Goal: Information Seeking & Learning: Learn about a topic

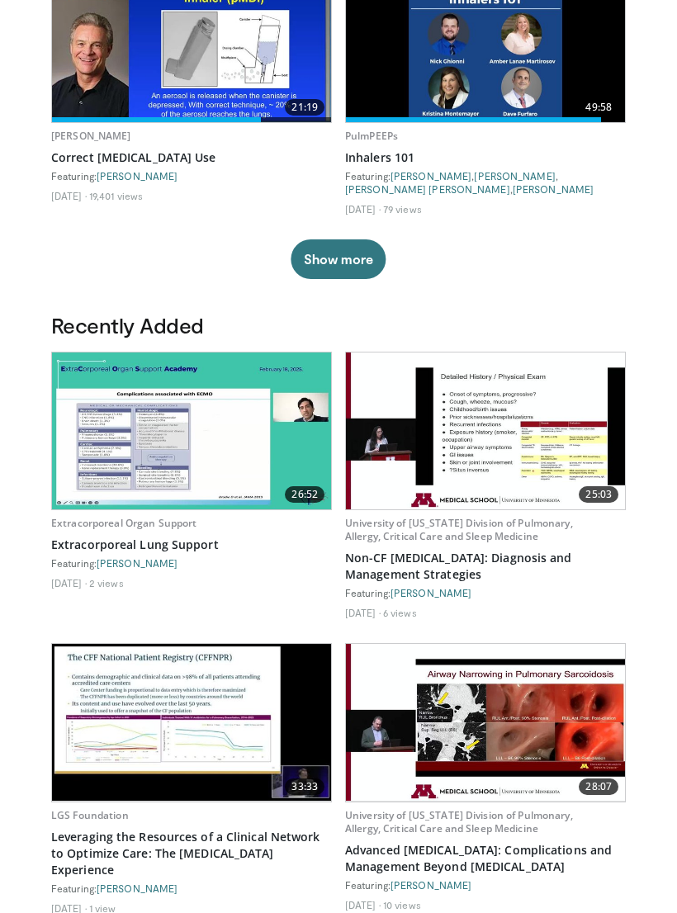
scroll to position [570, 0]
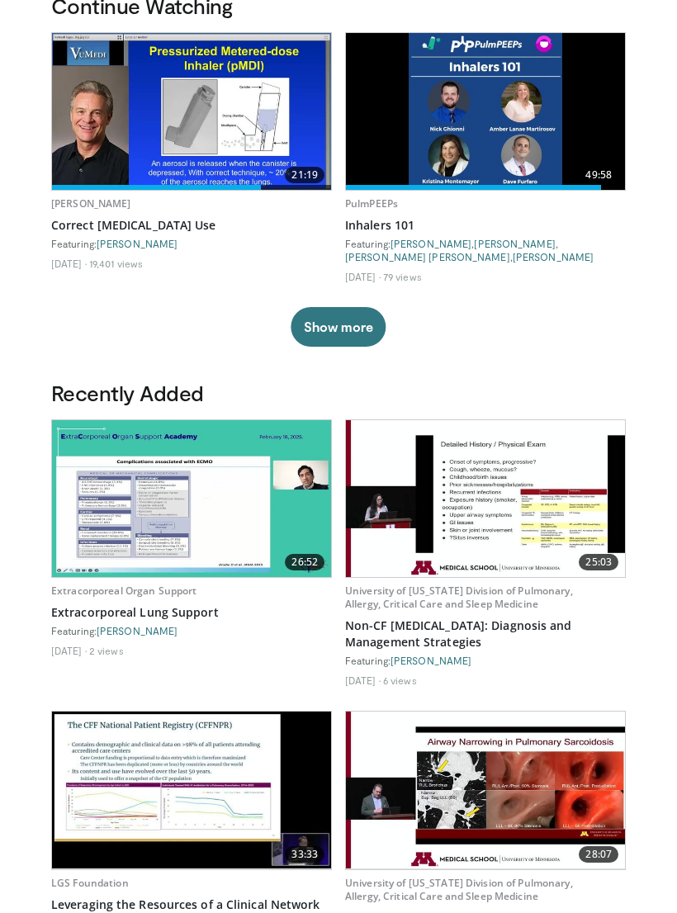
click at [348, 308] on button "Show more" at bounding box center [338, 328] width 95 height 40
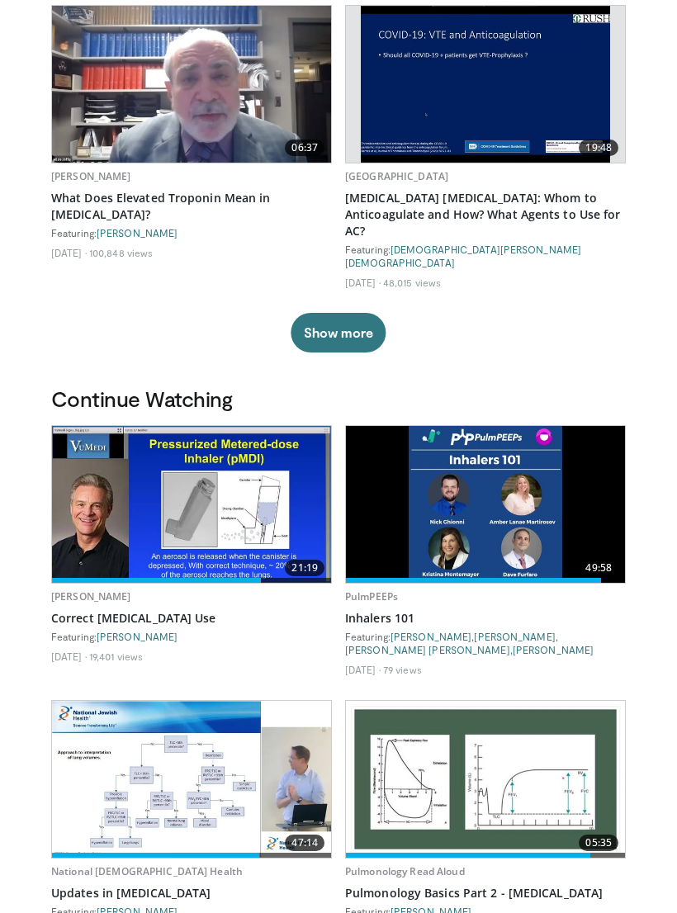
scroll to position [0, 0]
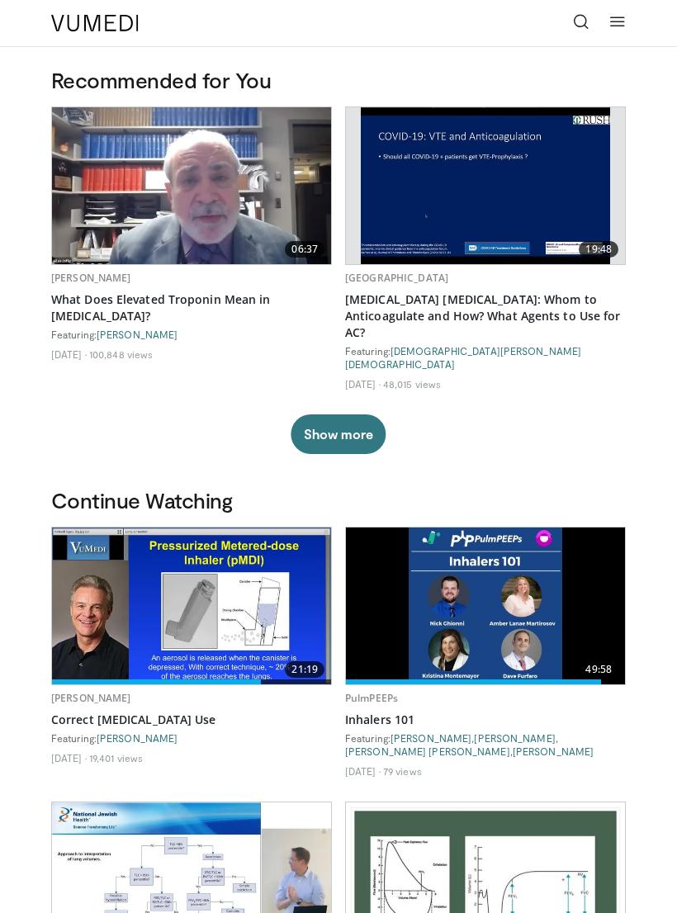
click at [581, 24] on icon at bounding box center [581, 21] width 17 height 17
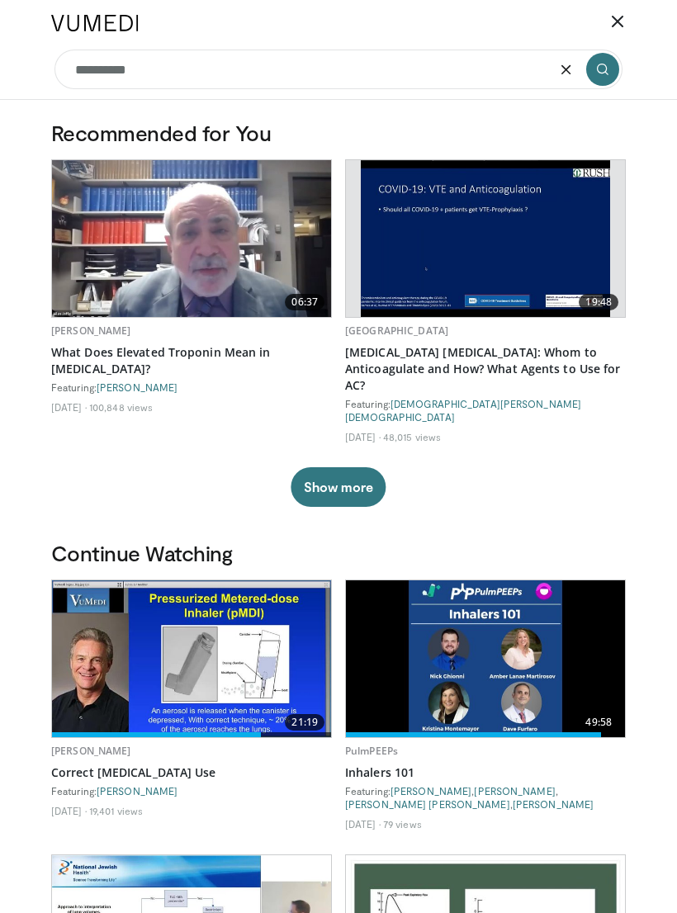
type input "**********"
click at [604, 67] on icon "submit" at bounding box center [602, 69] width 13 height 13
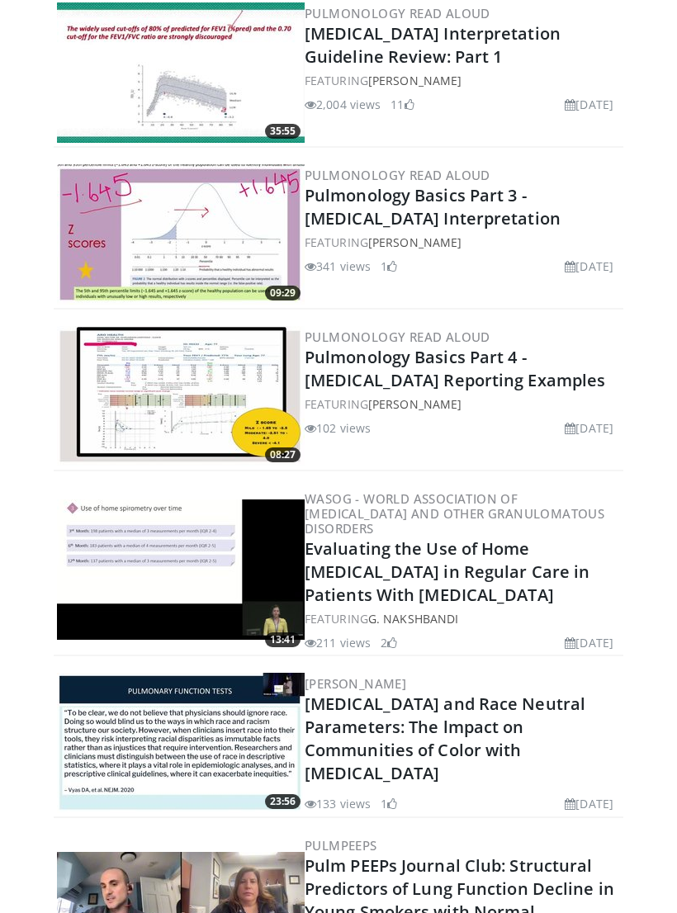
scroll to position [909, 0]
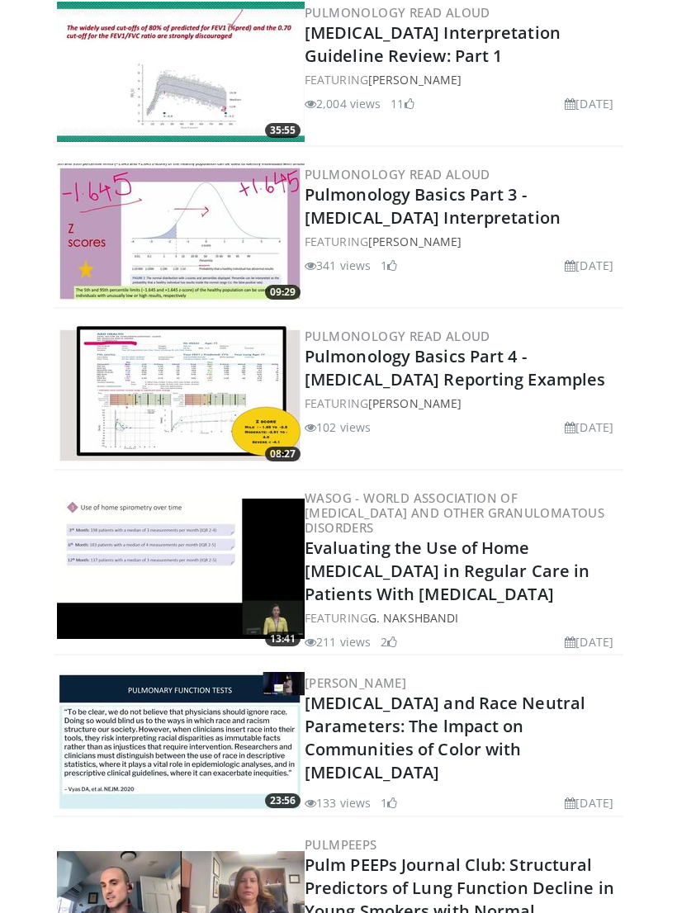
click at [382, 366] on link "Pulmonology Basics Part 4 - [MEDICAL_DATA] Reporting Examples" at bounding box center [455, 368] width 301 height 45
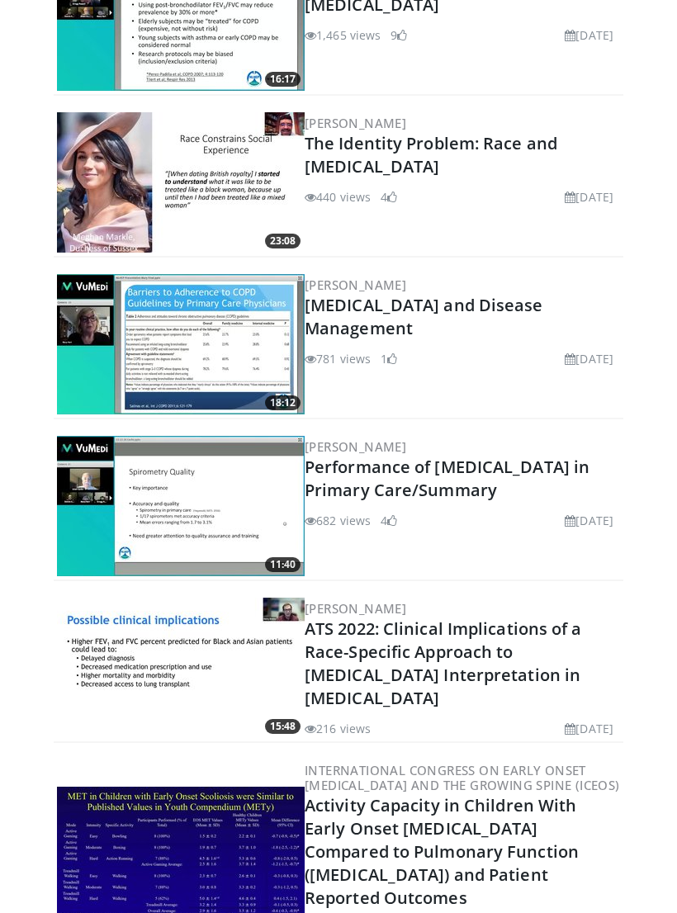
scroll to position [1989, 0]
click at [406, 296] on link "[MEDICAL_DATA] and Disease Management" at bounding box center [424, 316] width 239 height 45
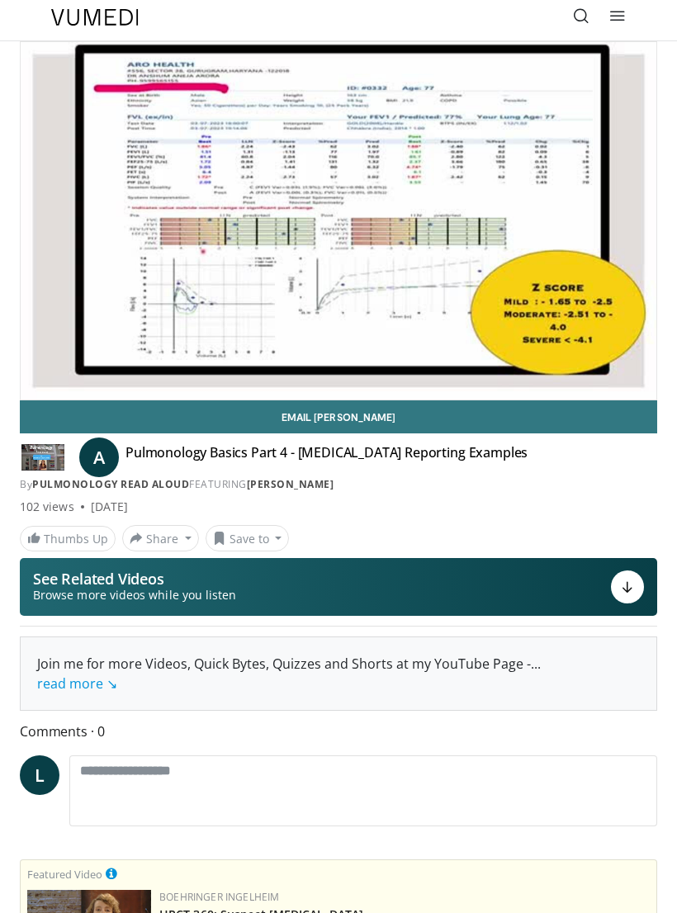
scroll to position [20, 0]
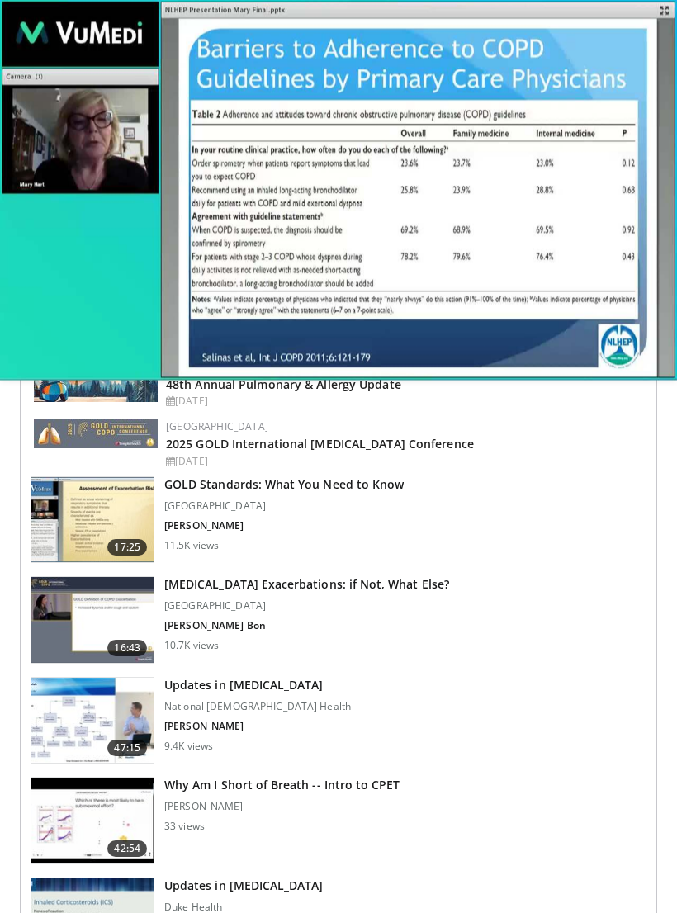
scroll to position [780, 0]
click at [118, 520] on img at bounding box center [92, 520] width 122 height 86
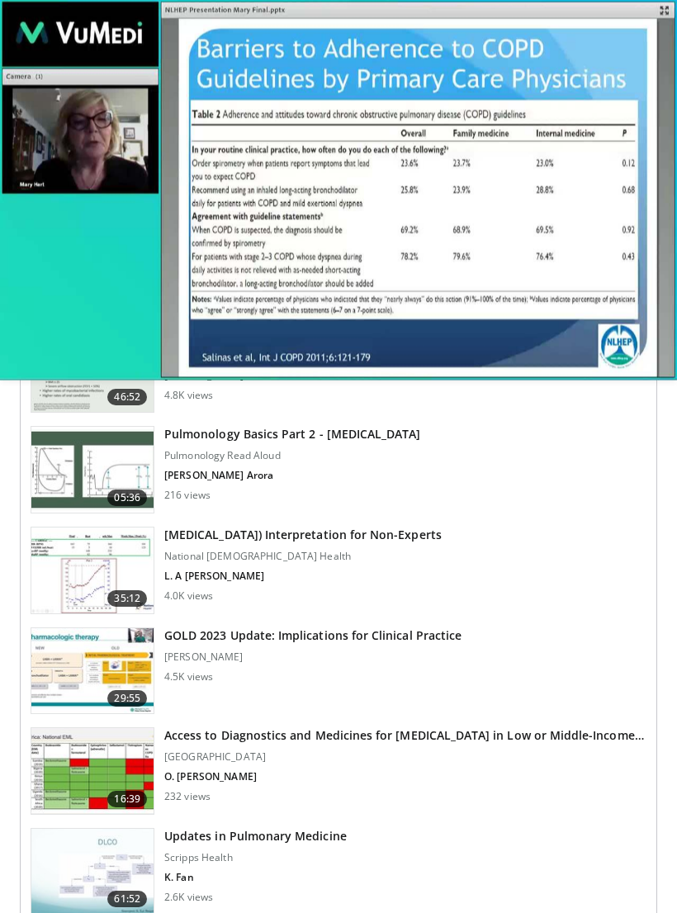
scroll to position [1438, 0]
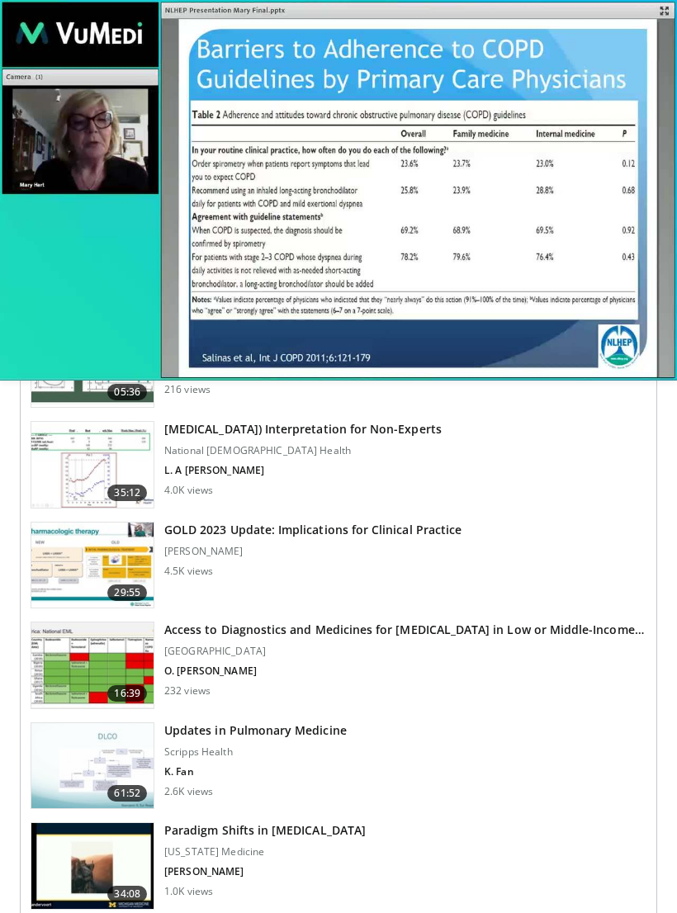
click at [112, 563] on img at bounding box center [92, 566] width 122 height 86
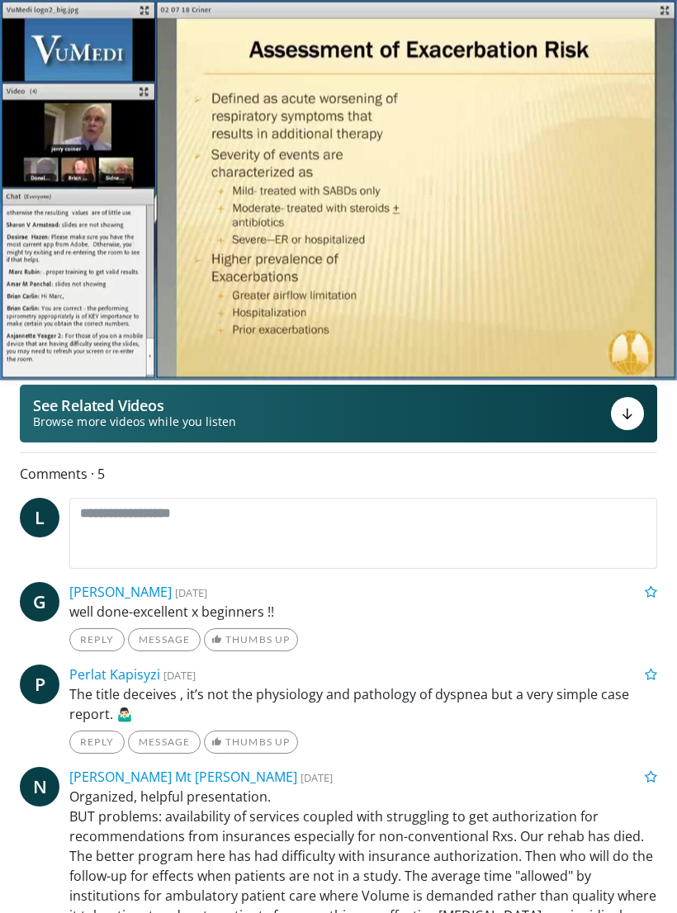
scroll to position [194, 0]
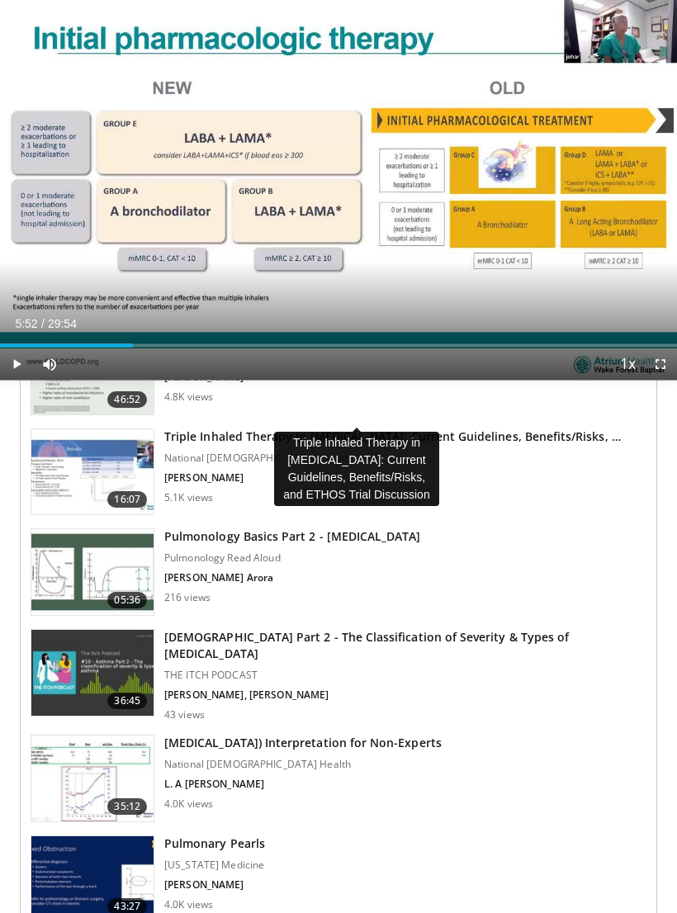
scroll to position [2493, 0]
click at [320, 429] on h3 "Triple Inhaled Therapy in COPD: Current Guidelines, Benefits/Risks, …" at bounding box center [392, 437] width 457 height 17
click at [103, 444] on img at bounding box center [92, 472] width 122 height 86
